Goal: Find specific page/section: Find specific page/section

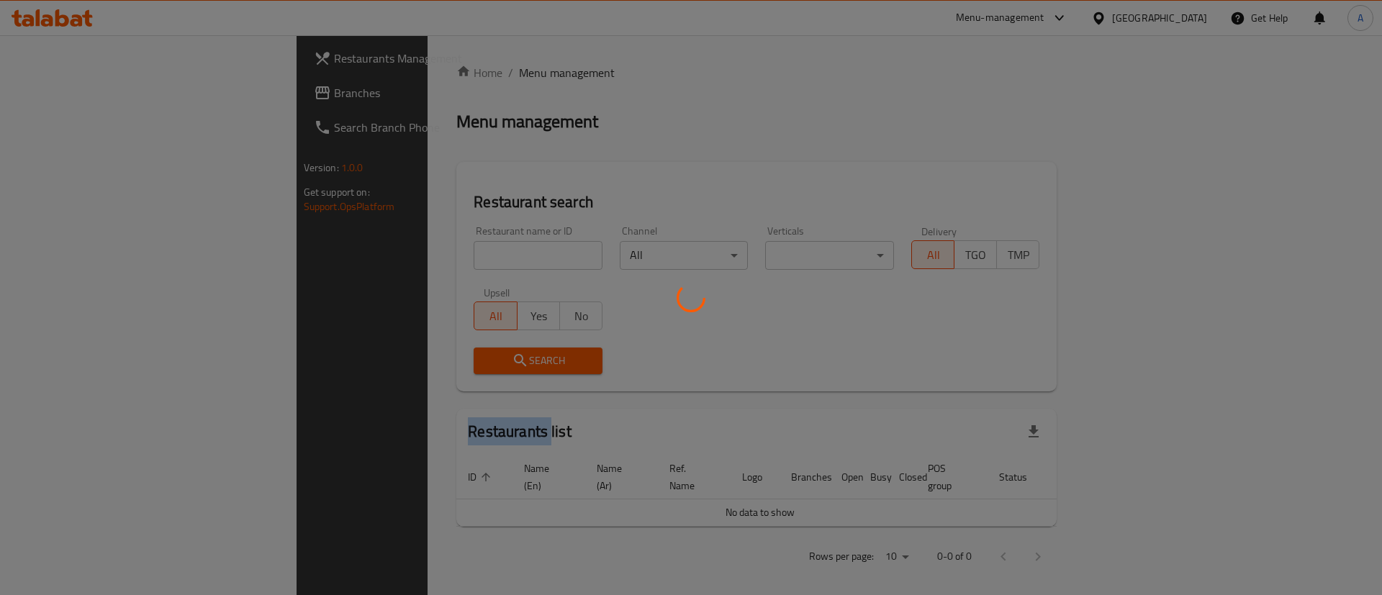
click at [377, 253] on div at bounding box center [691, 297] width 1382 height 595
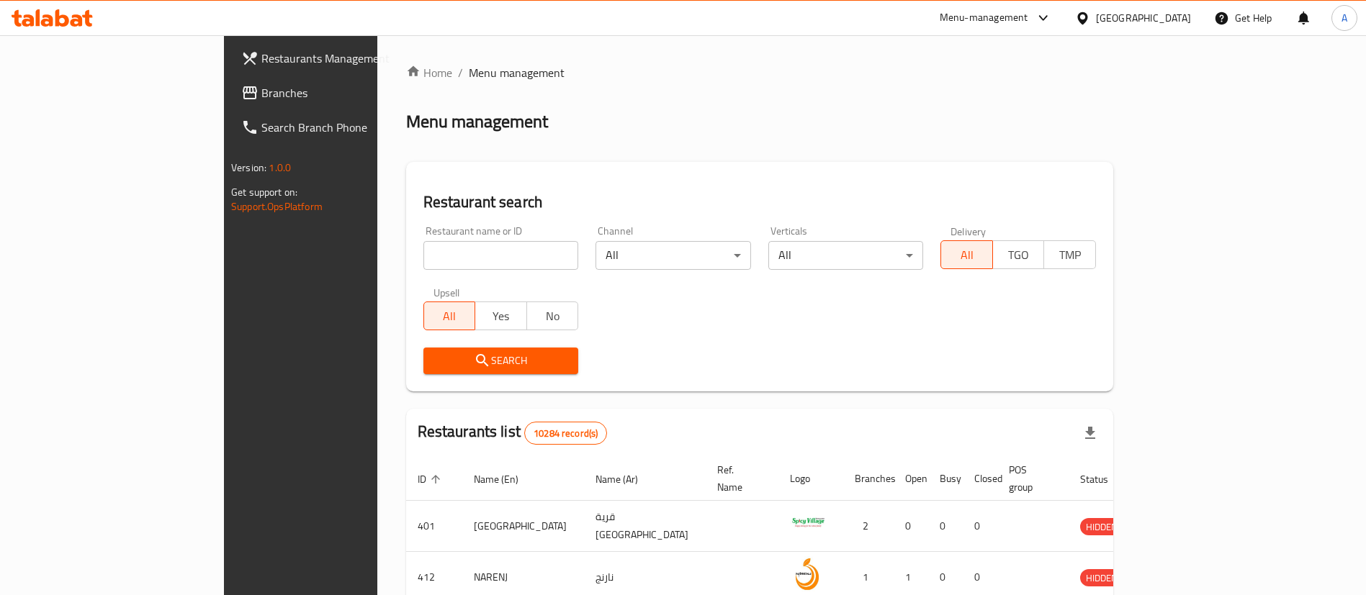
drag, startPoint x: 0, startPoint y: 0, endPoint x: 377, endPoint y: 253, distance: 453.9
click at [423, 253] on input "search" at bounding box center [501, 255] width 156 height 29
paste input "Hyderabadi Special Food"
type input "Hyderabadi Special Food"
click button "Search" at bounding box center [501, 361] width 156 height 27
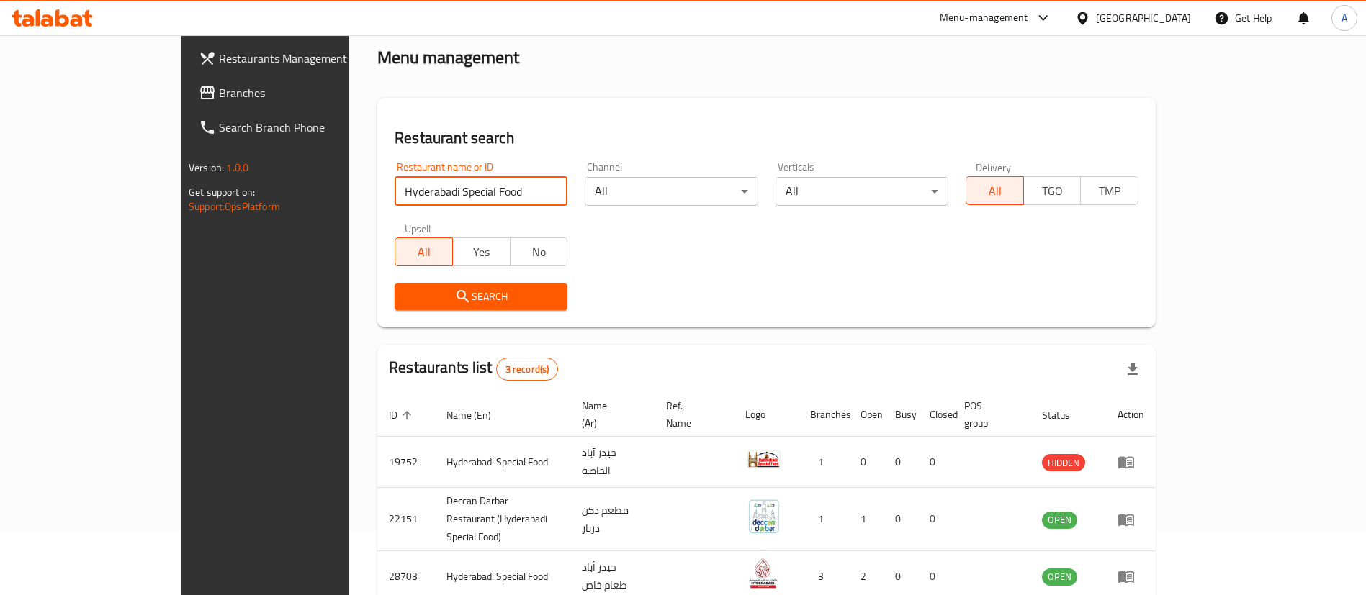
scroll to position [121, 0]
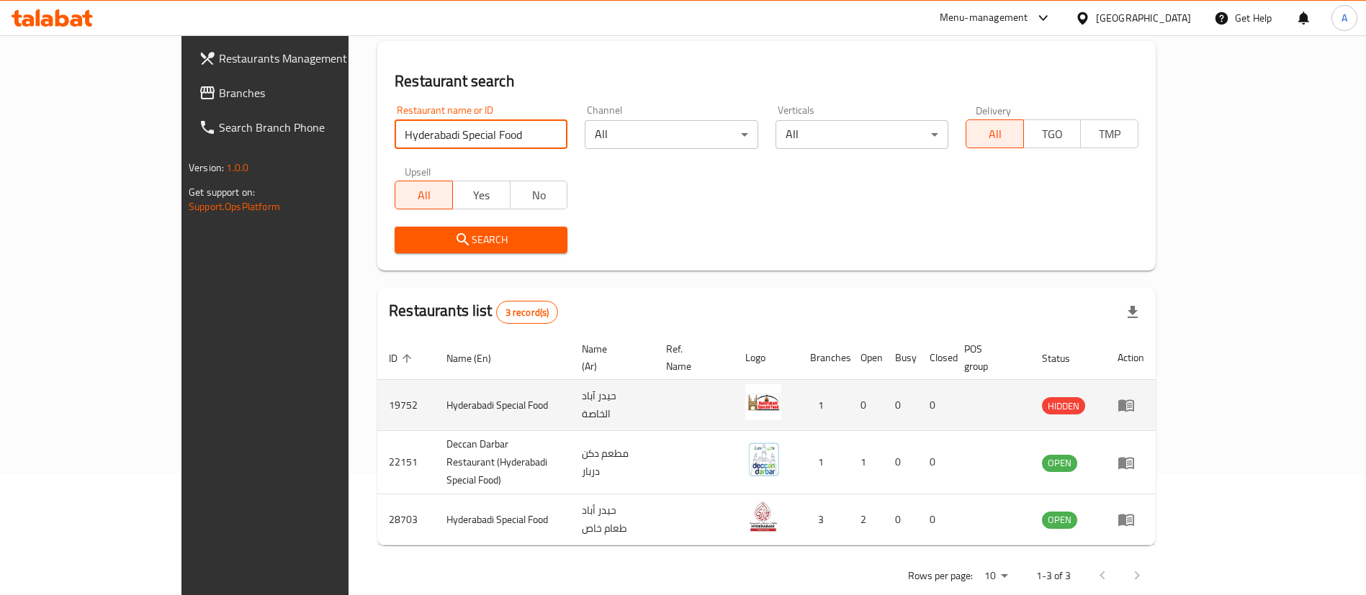
click at [435, 390] on td "Hyderabadi Special Food" at bounding box center [502, 405] width 135 height 51
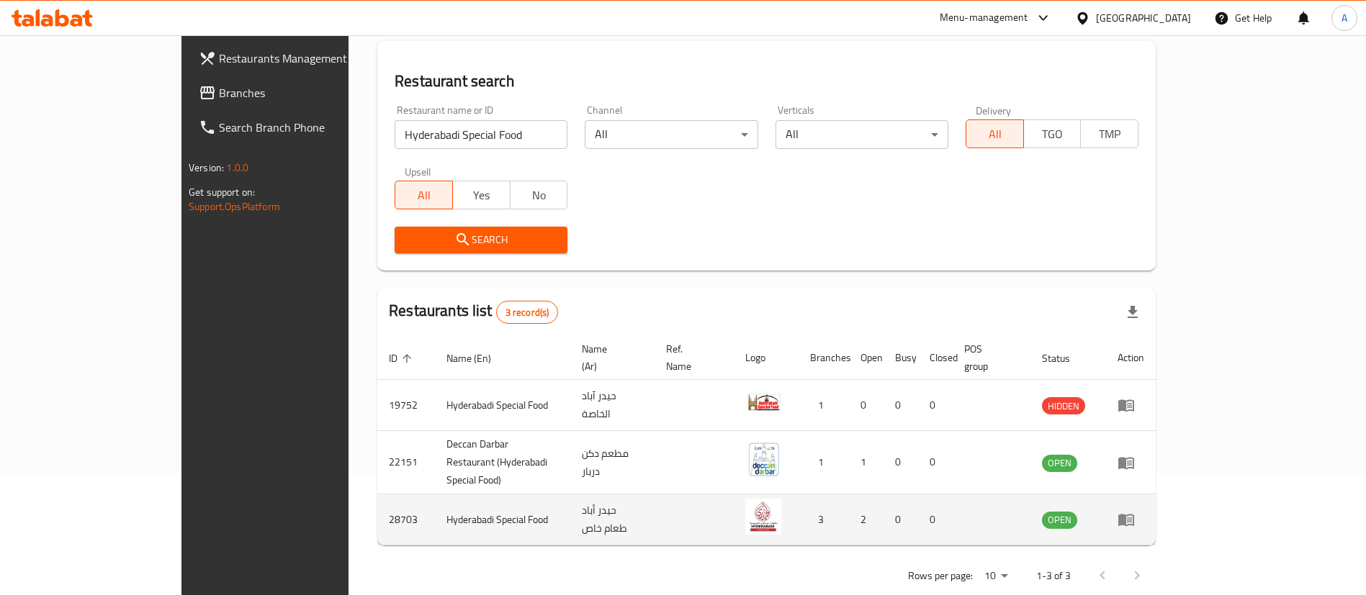
click at [435, 498] on td "Hyderabadi Special Food" at bounding box center [502, 520] width 135 height 51
click at [435, 495] on td "Hyderabadi Special Food" at bounding box center [502, 520] width 135 height 51
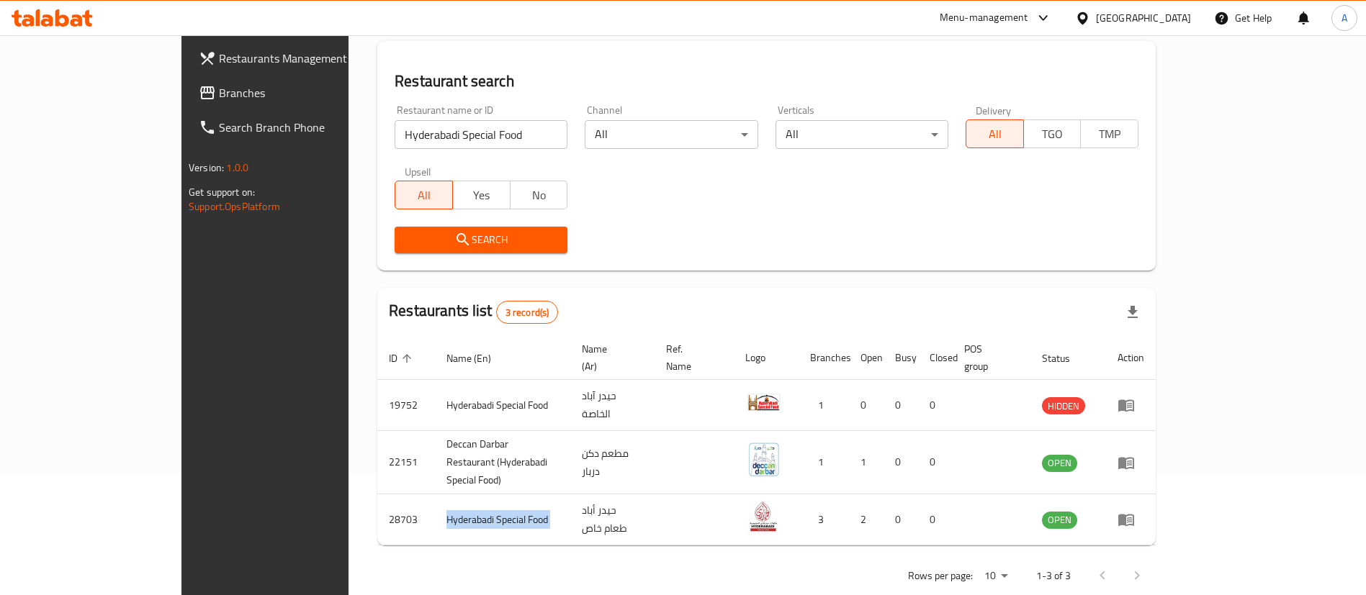
copy td "Hyderabadi Special Food"
